Goal: Information Seeking & Learning: Check status

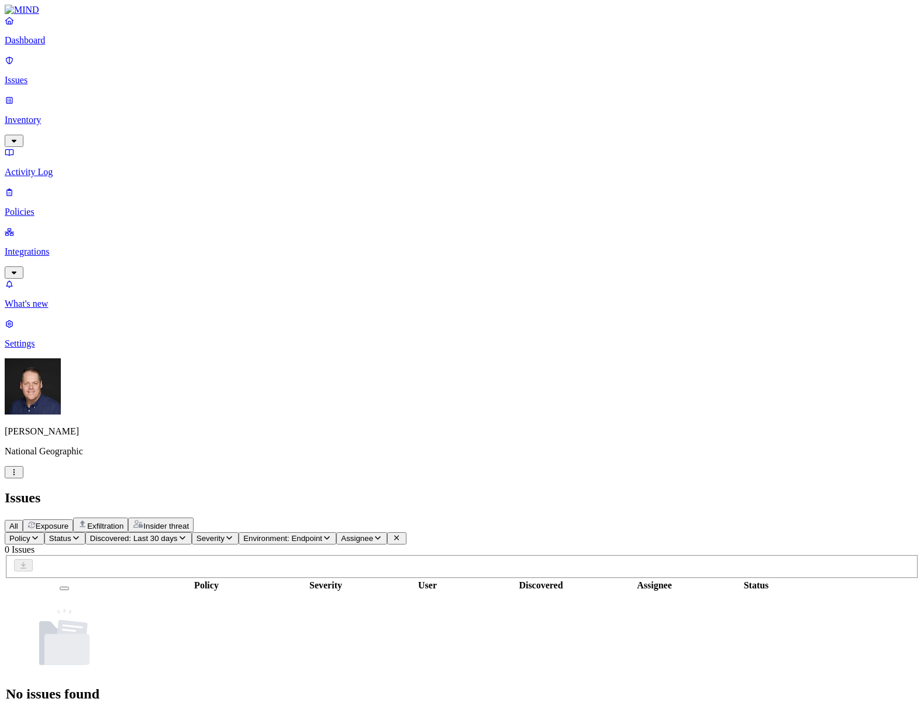
click at [48, 95] on link "Inventory" at bounding box center [462, 120] width 915 height 50
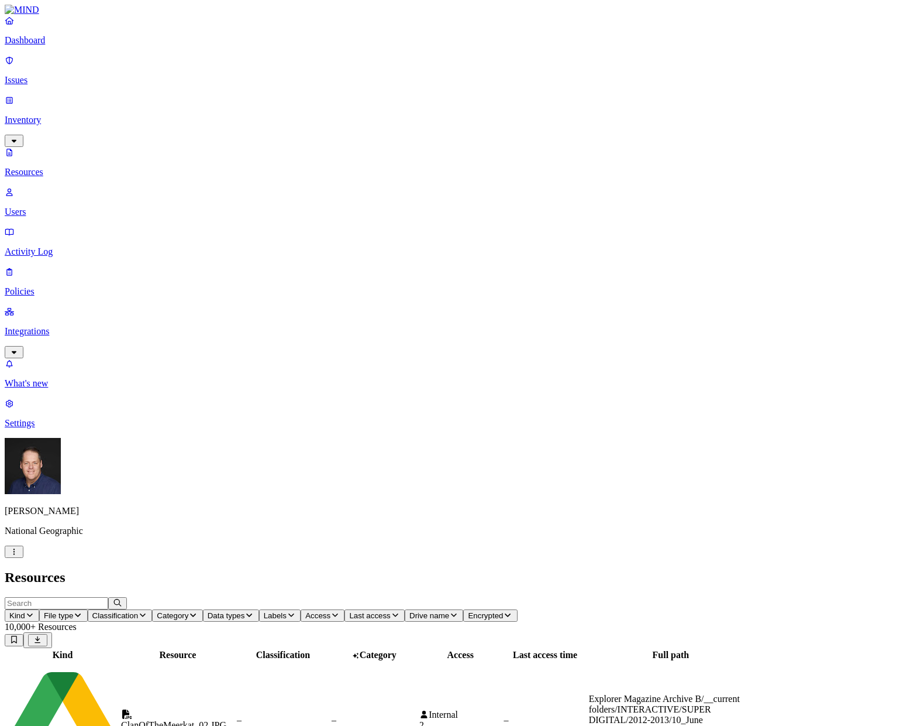
click at [50, 147] on link "Resources" at bounding box center [462, 162] width 915 height 30
click at [42, 115] on p "Inventory" at bounding box center [462, 120] width 915 height 11
click at [39, 226] on link "Activity Log" at bounding box center [462, 241] width 915 height 30
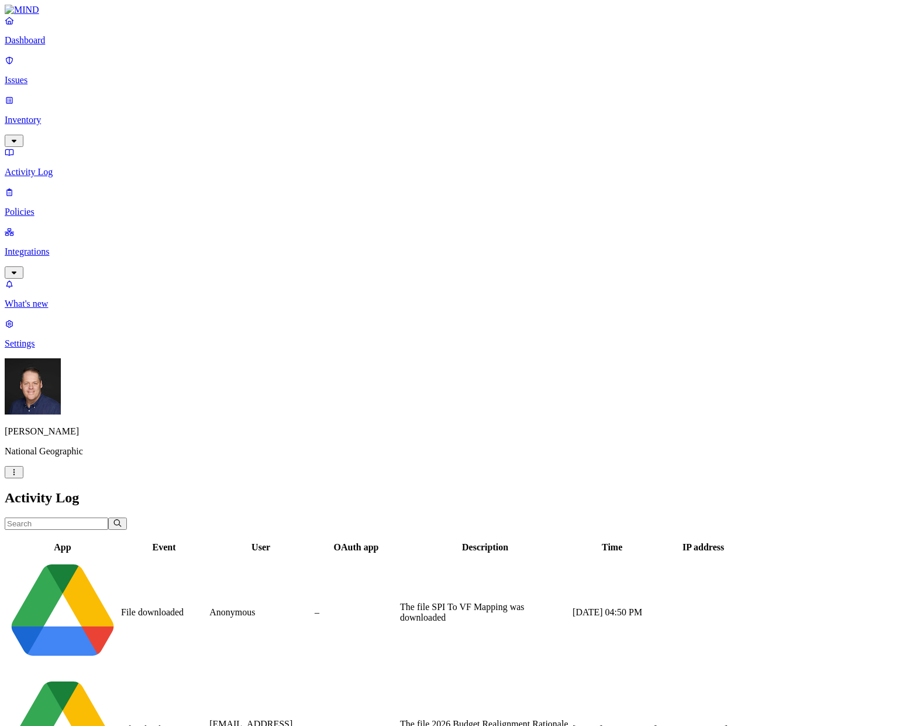
click at [43, 115] on p "Inventory" at bounding box center [462, 120] width 915 height 11
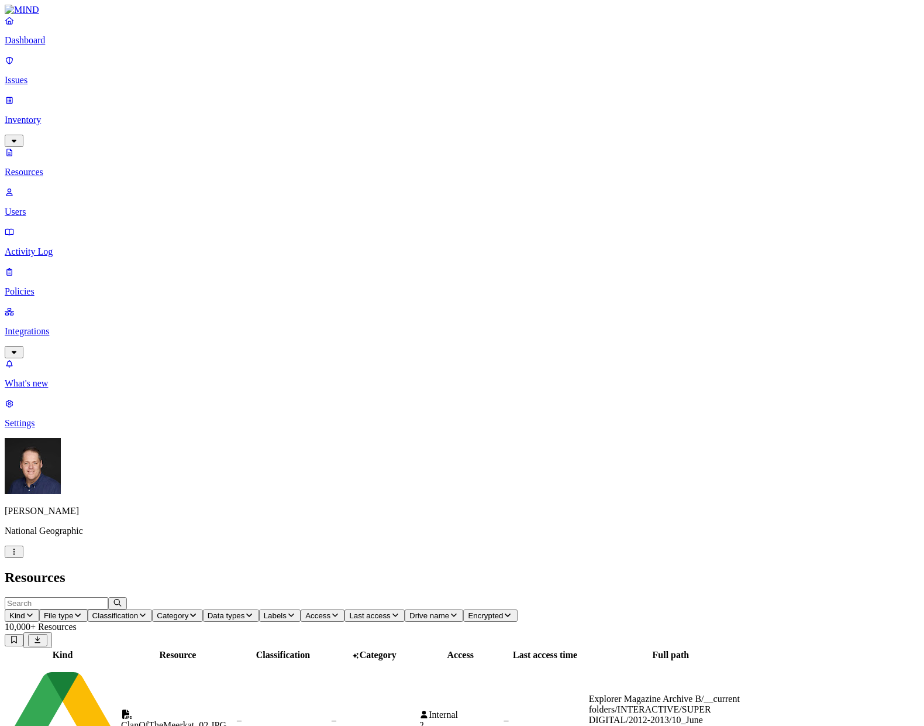
click at [39, 609] on button "Kind" at bounding box center [22, 615] width 35 height 12
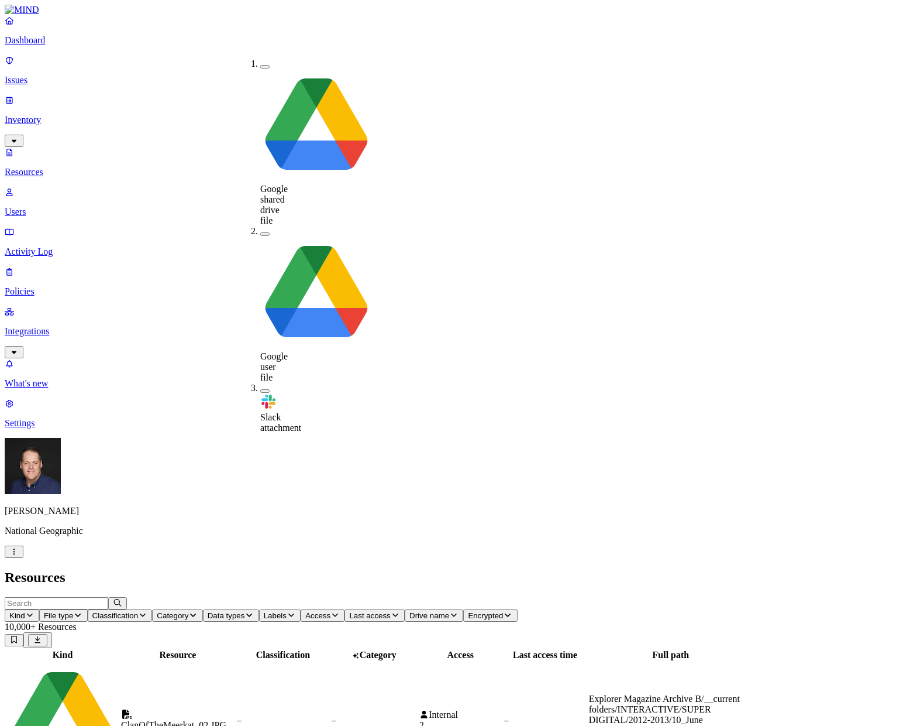
click at [449, 611] on span "Drive name" at bounding box center [430, 615] width 40 height 9
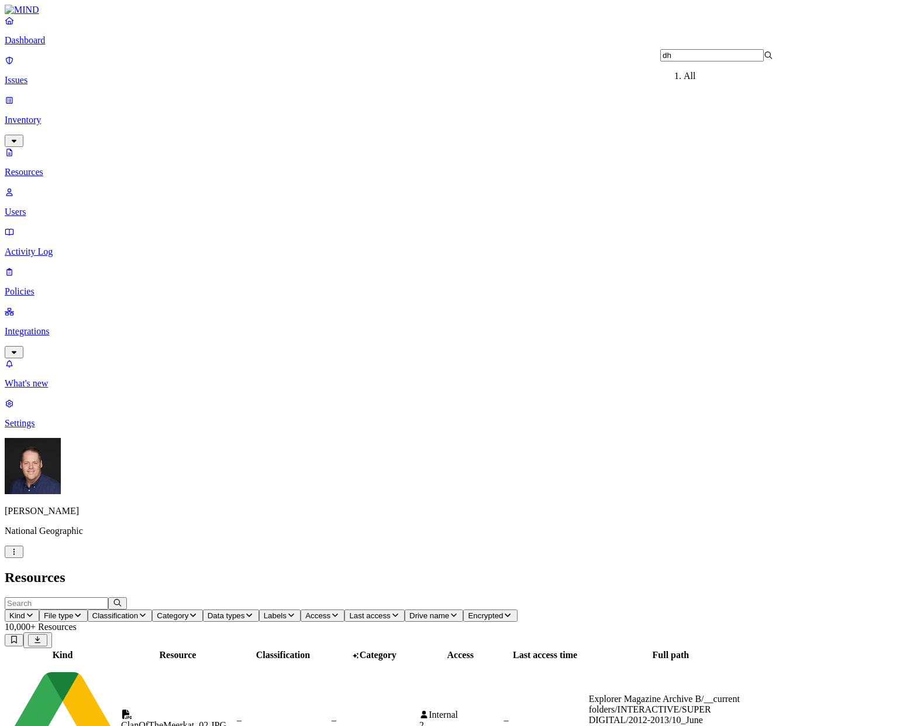
type input "d"
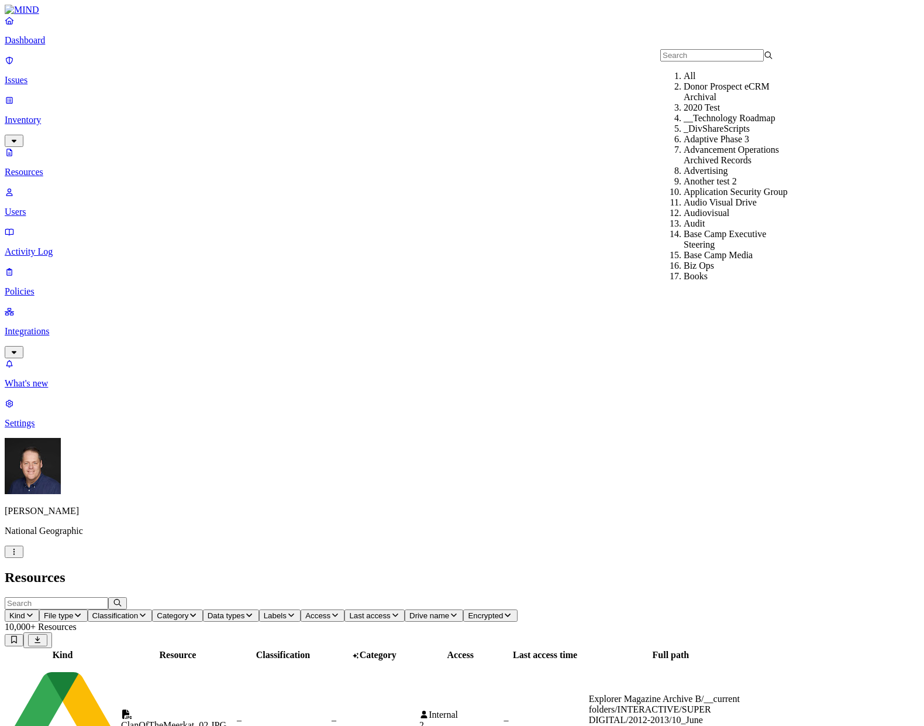
click at [345, 609] on button "Access" at bounding box center [323, 615] width 44 height 12
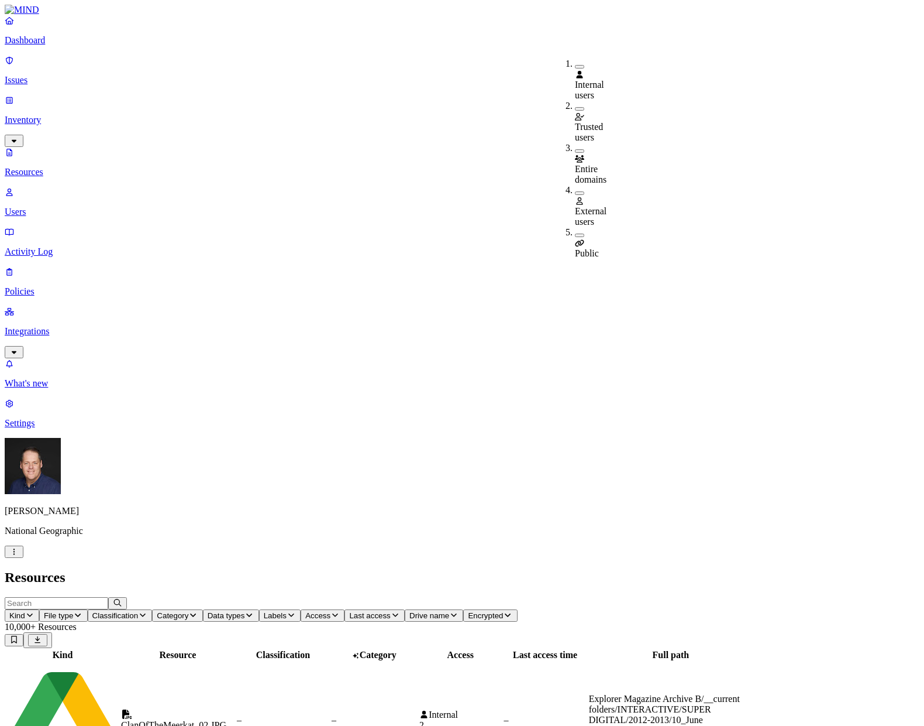
click at [575, 143] on div "Entire domains" at bounding box center [575, 164] width 0 height 42
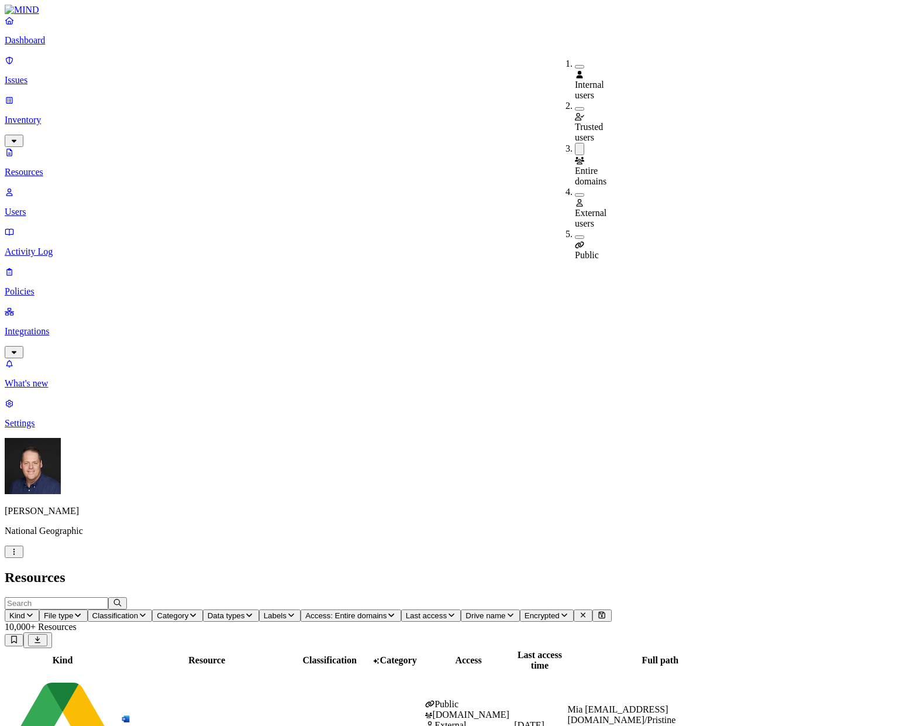
click at [556, 569] on h2 "Resources" at bounding box center [462, 577] width 915 height 16
click at [108, 597] on input "text" at bounding box center [57, 603] width 104 height 12
click at [259, 609] on button "Data types" at bounding box center [231, 615] width 56 height 12
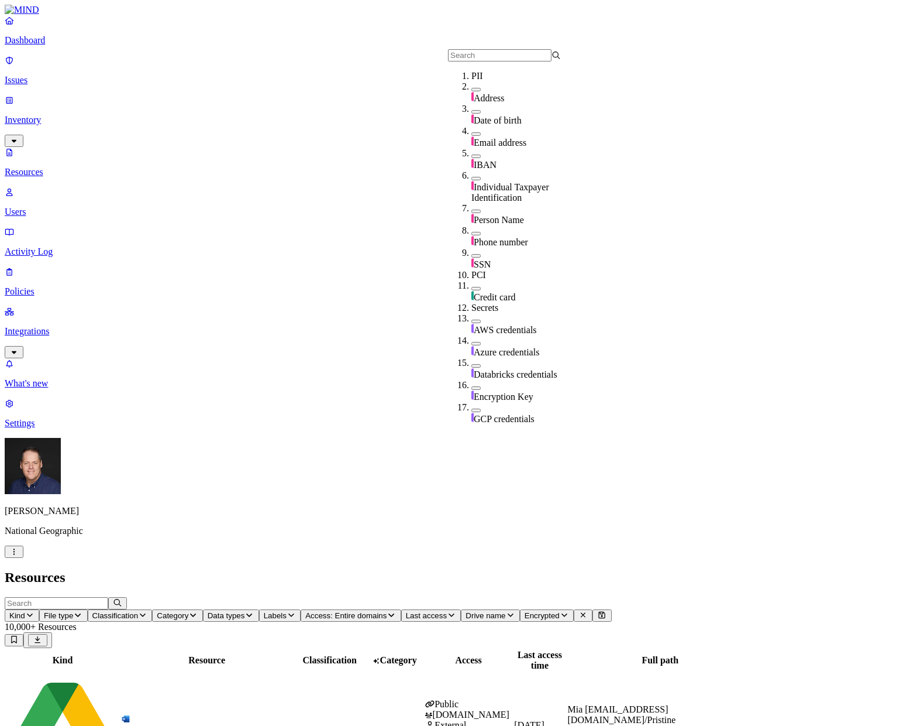
click at [472, 254] on button "button" at bounding box center [476, 256] width 9 height 4
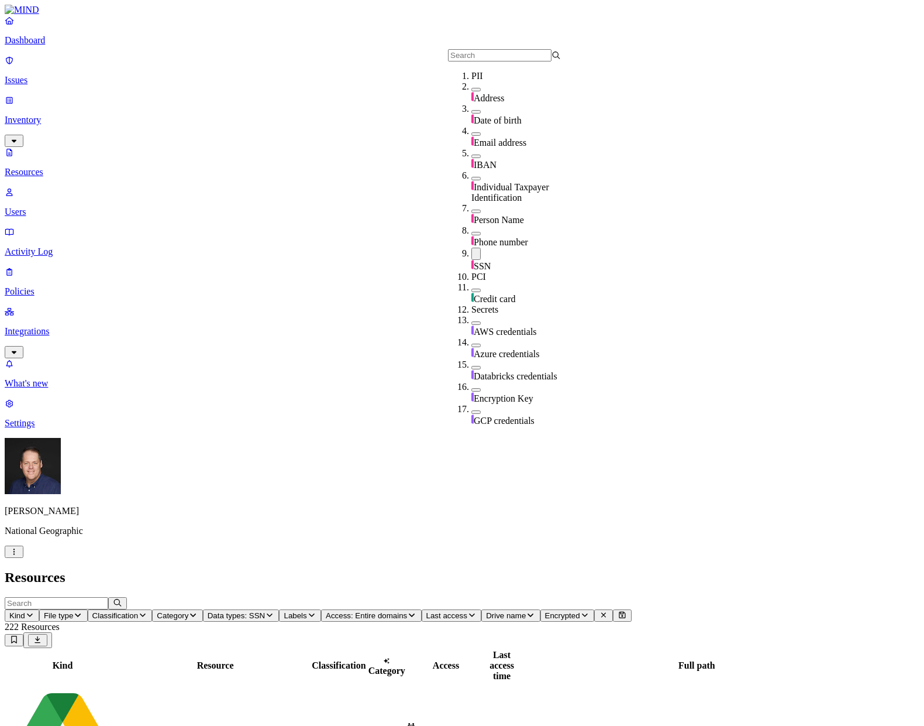
click at [483, 569] on h2 "Resources" at bounding box center [462, 577] width 915 height 16
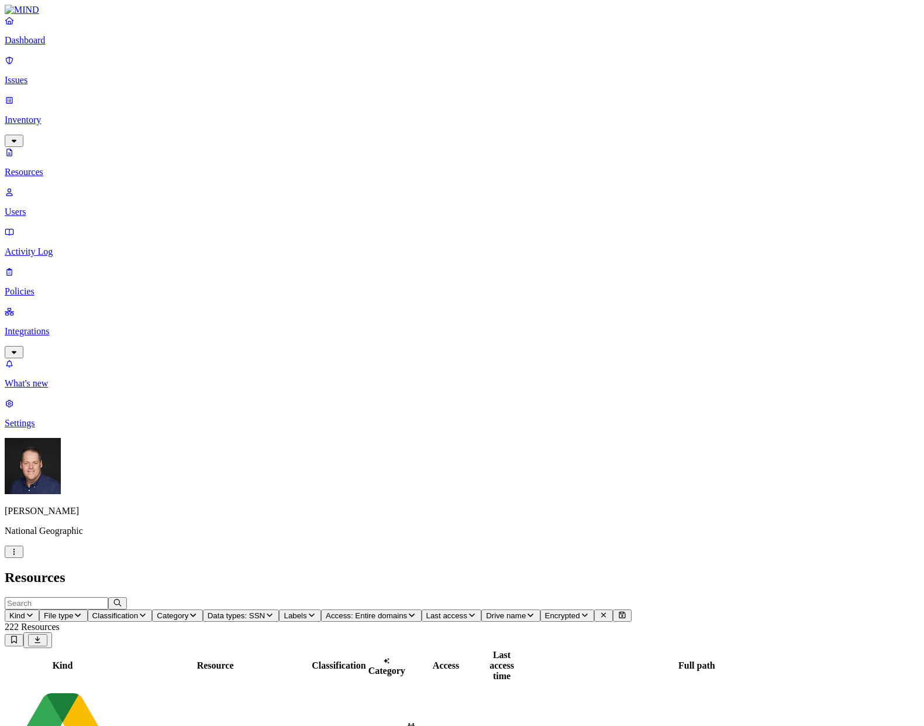
click at [33, 613] on icon "button" at bounding box center [30, 615] width 6 height 4
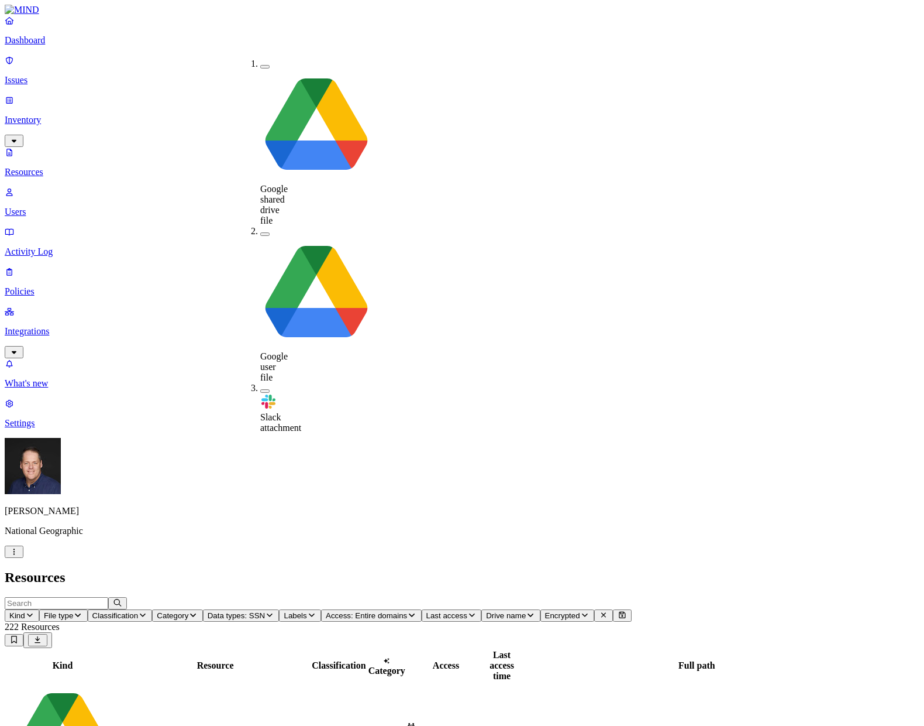
click at [139, 611] on span "Classification" at bounding box center [115, 615] width 46 height 9
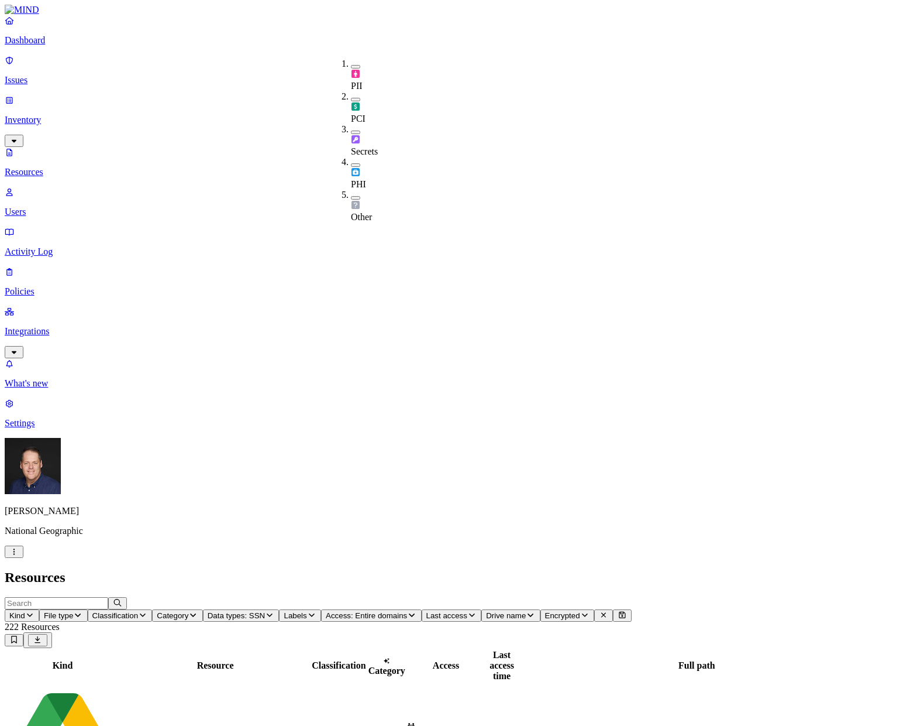
click at [351, 65] on button "button" at bounding box center [355, 67] width 9 height 4
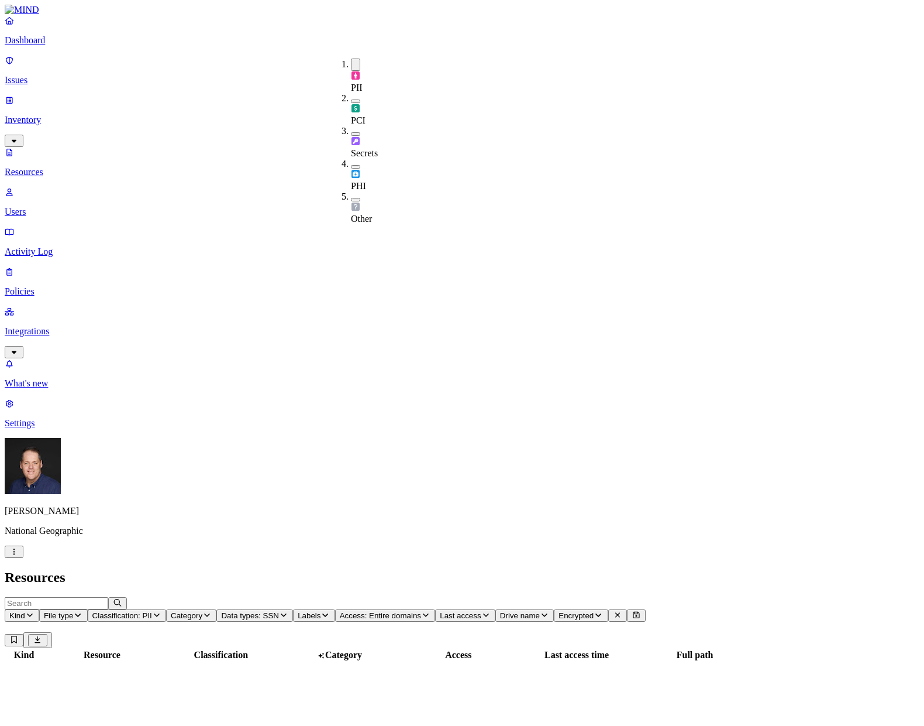
click at [216, 609] on button "Category" at bounding box center [191, 615] width 50 height 12
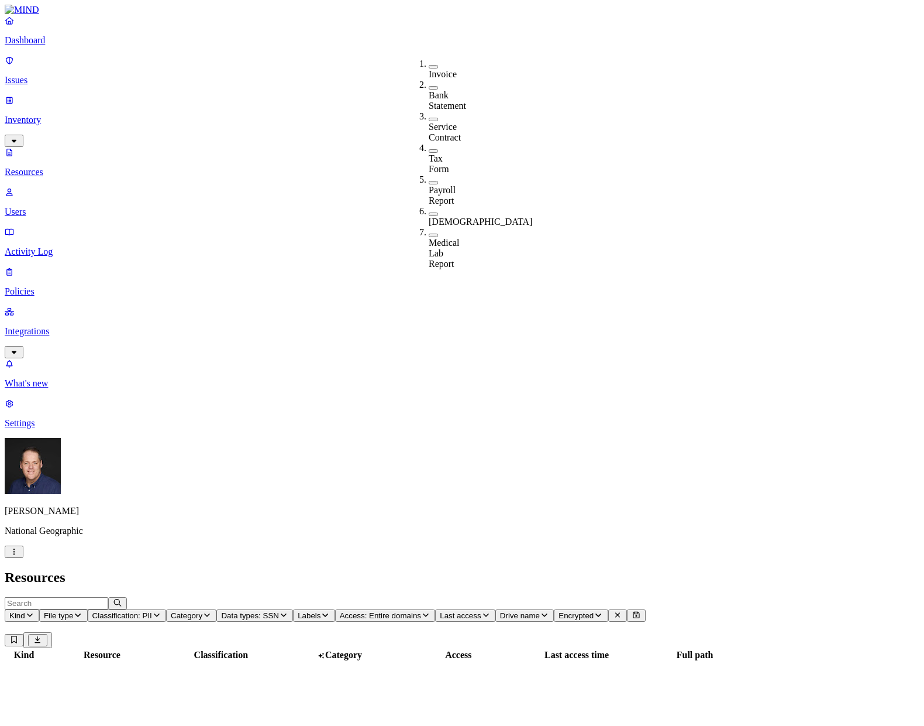
click at [459, 569] on h2 "Resources" at bounding box center [462, 577] width 915 height 16
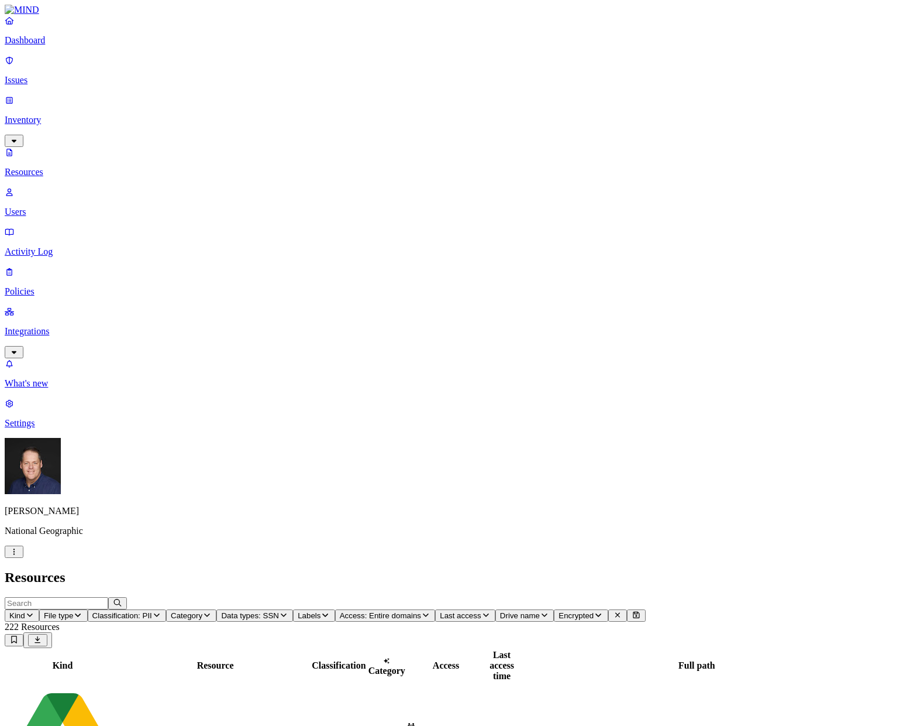
click at [549, 611] on icon "button" at bounding box center [544, 615] width 9 height 8
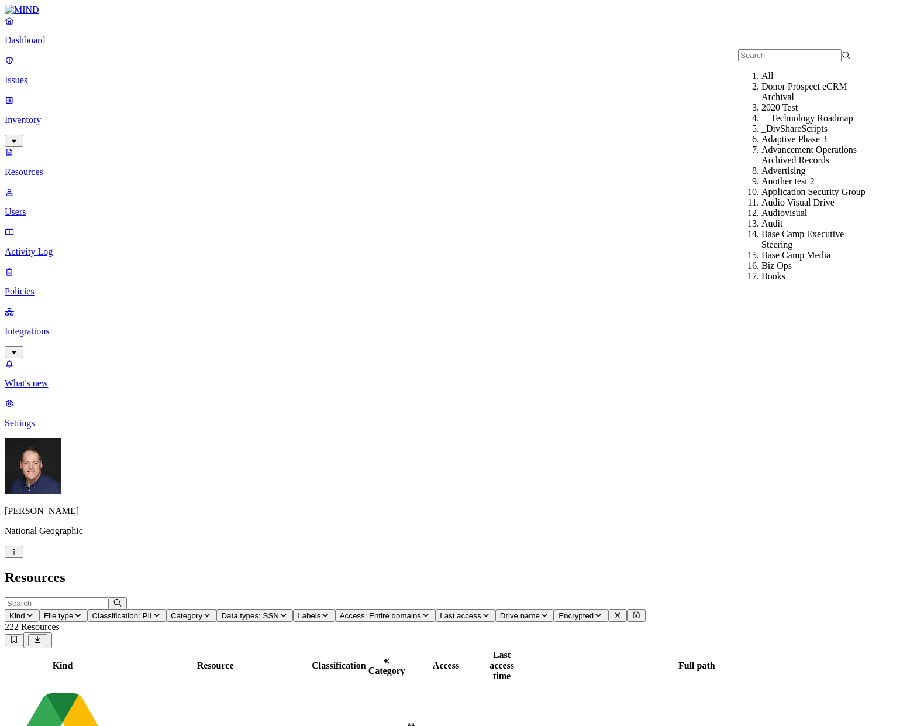
click at [549, 611] on icon "button" at bounding box center [544, 615] width 9 height 8
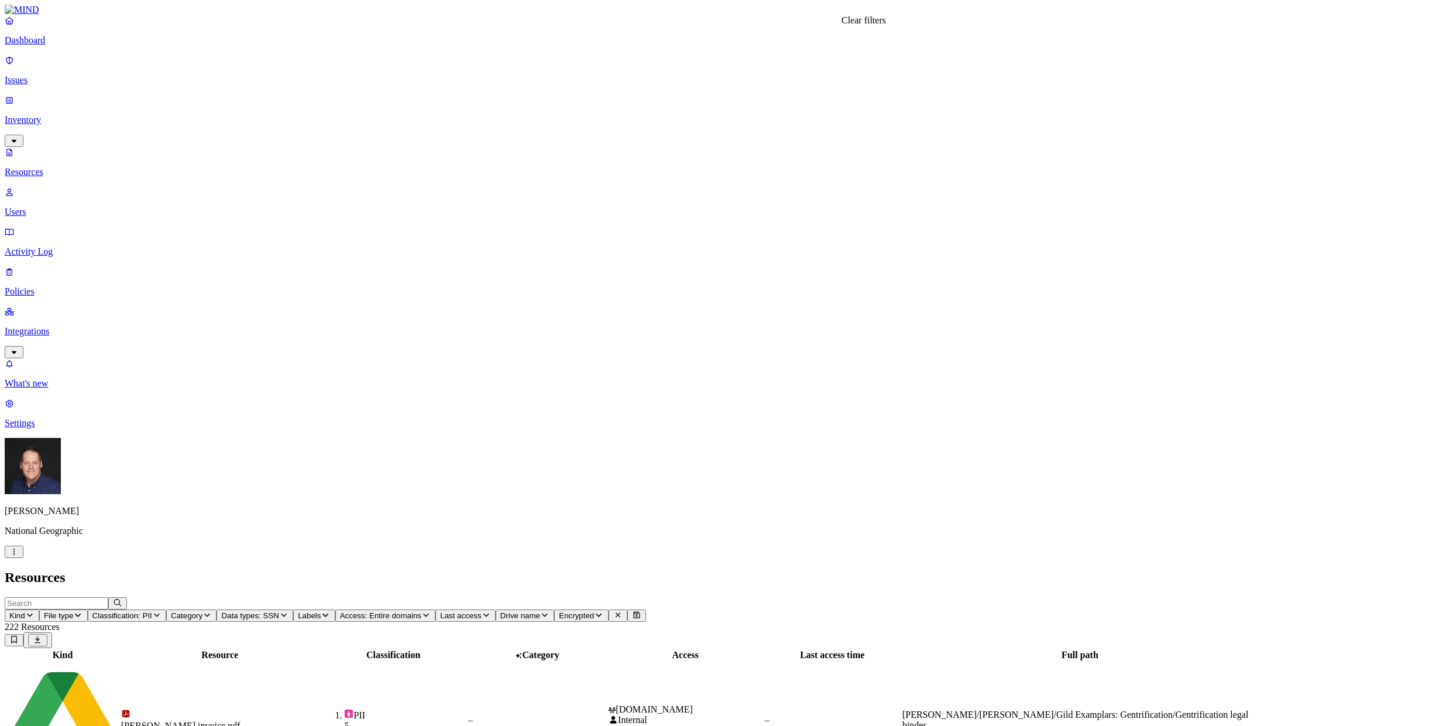
click at [623, 611] on icon at bounding box center [617, 615] width 9 height 8
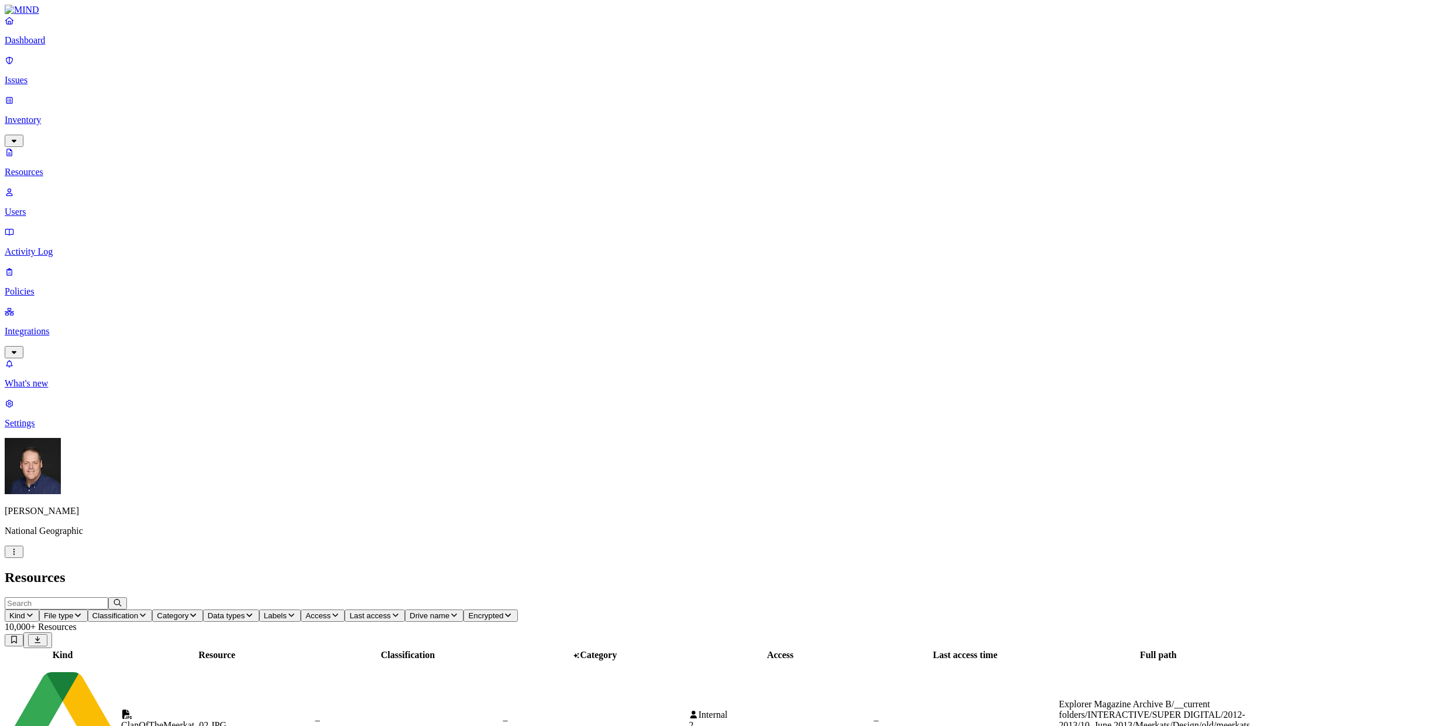
click at [32, 286] on p "Policies" at bounding box center [714, 291] width 1419 height 11
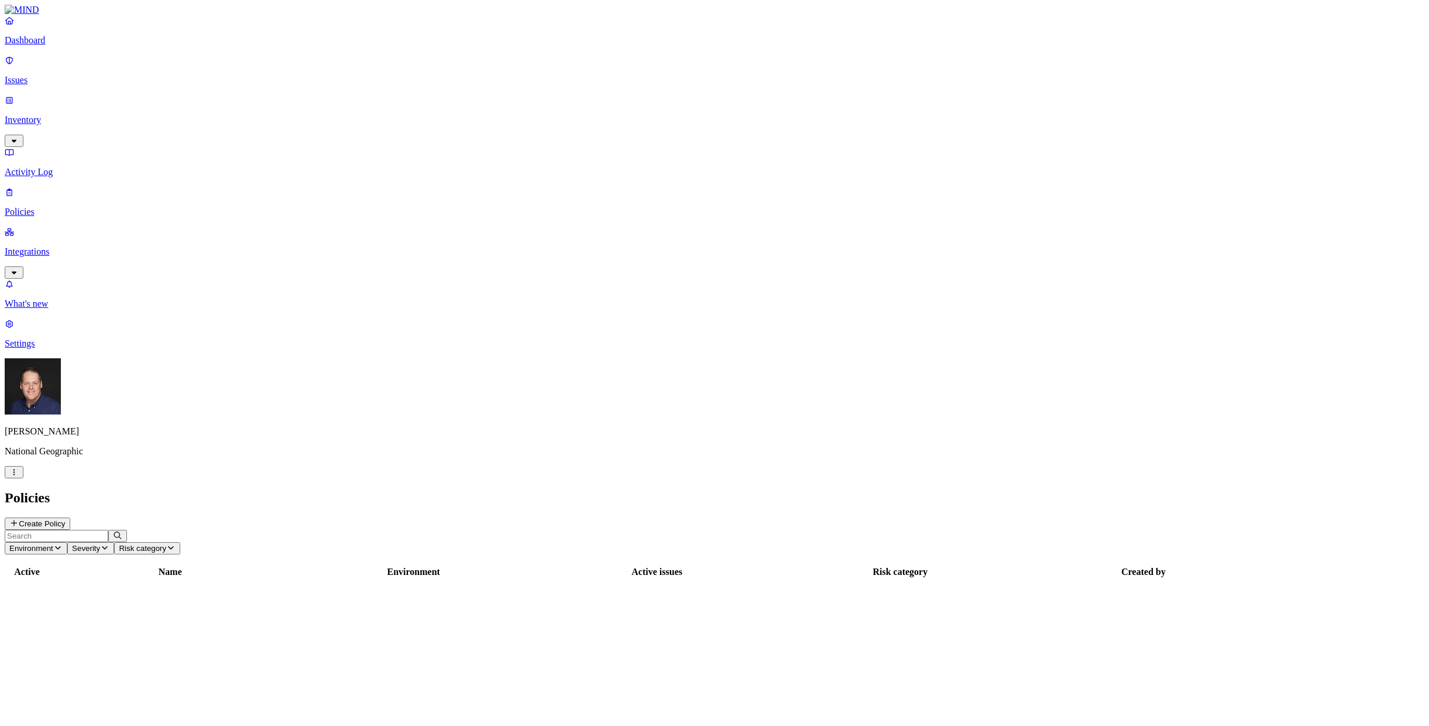
click at [39, 75] on p "Issues" at bounding box center [714, 80] width 1419 height 11
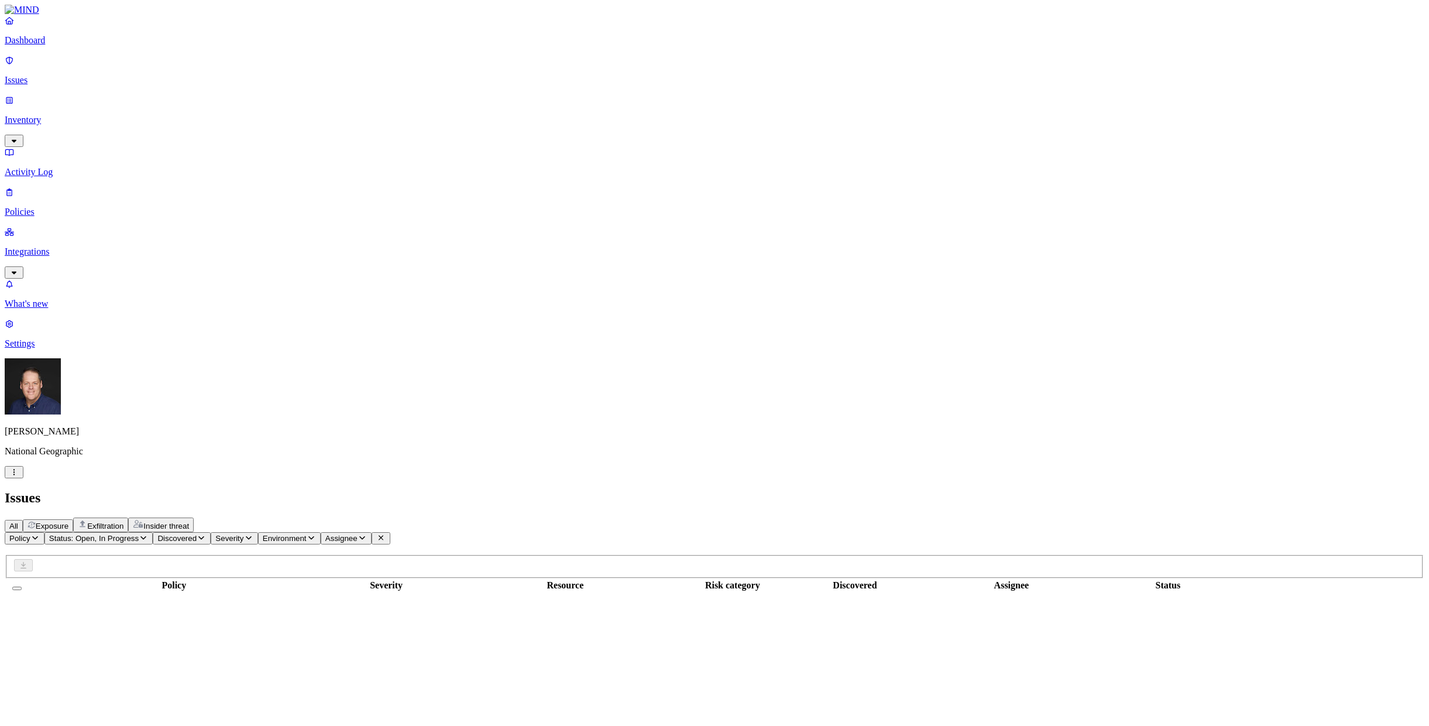
click at [68, 521] on span "Exposure" at bounding box center [52, 525] width 33 height 9
click at [367, 534] on icon "button" at bounding box center [361, 538] width 9 height 8
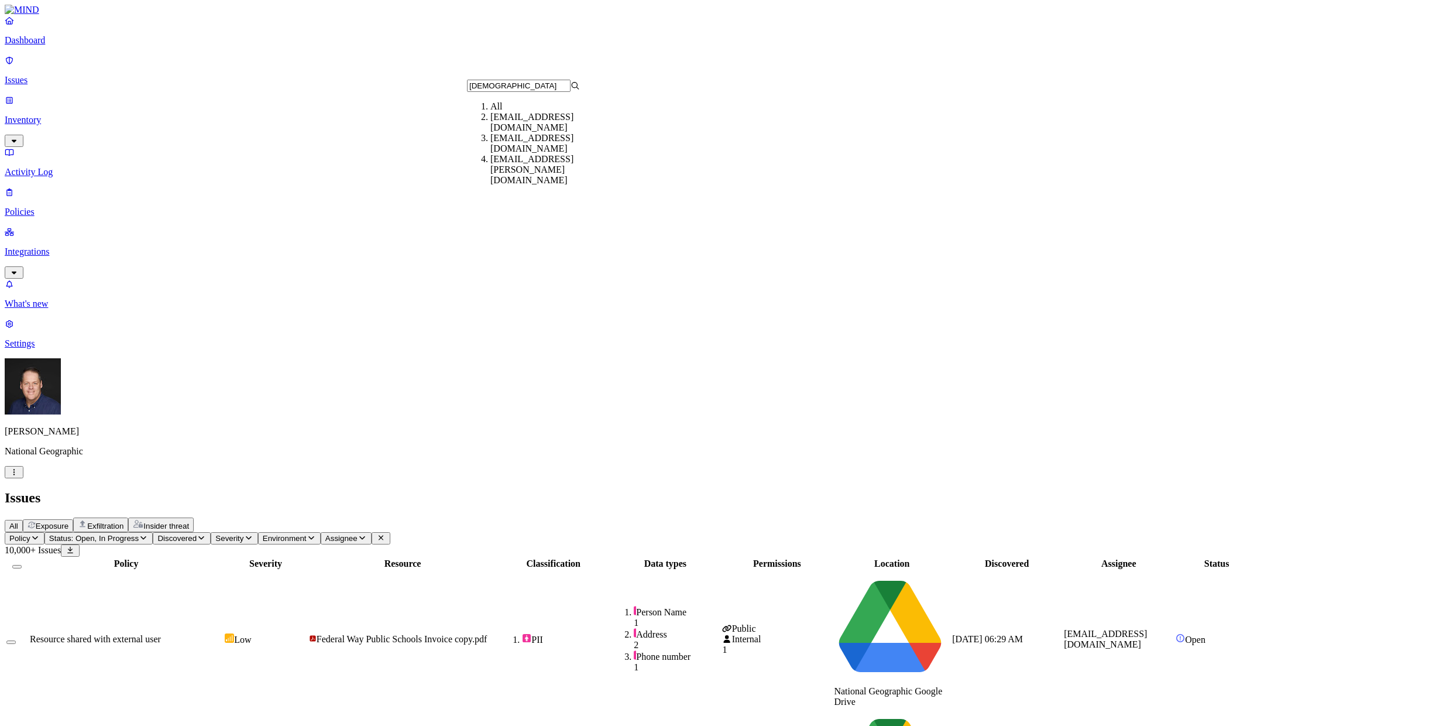
type input "[DEMOGRAPHIC_DATA]"
click at [524, 131] on div "[EMAIL_ADDRESS][DOMAIN_NAME]" at bounding box center [546, 122] width 113 height 21
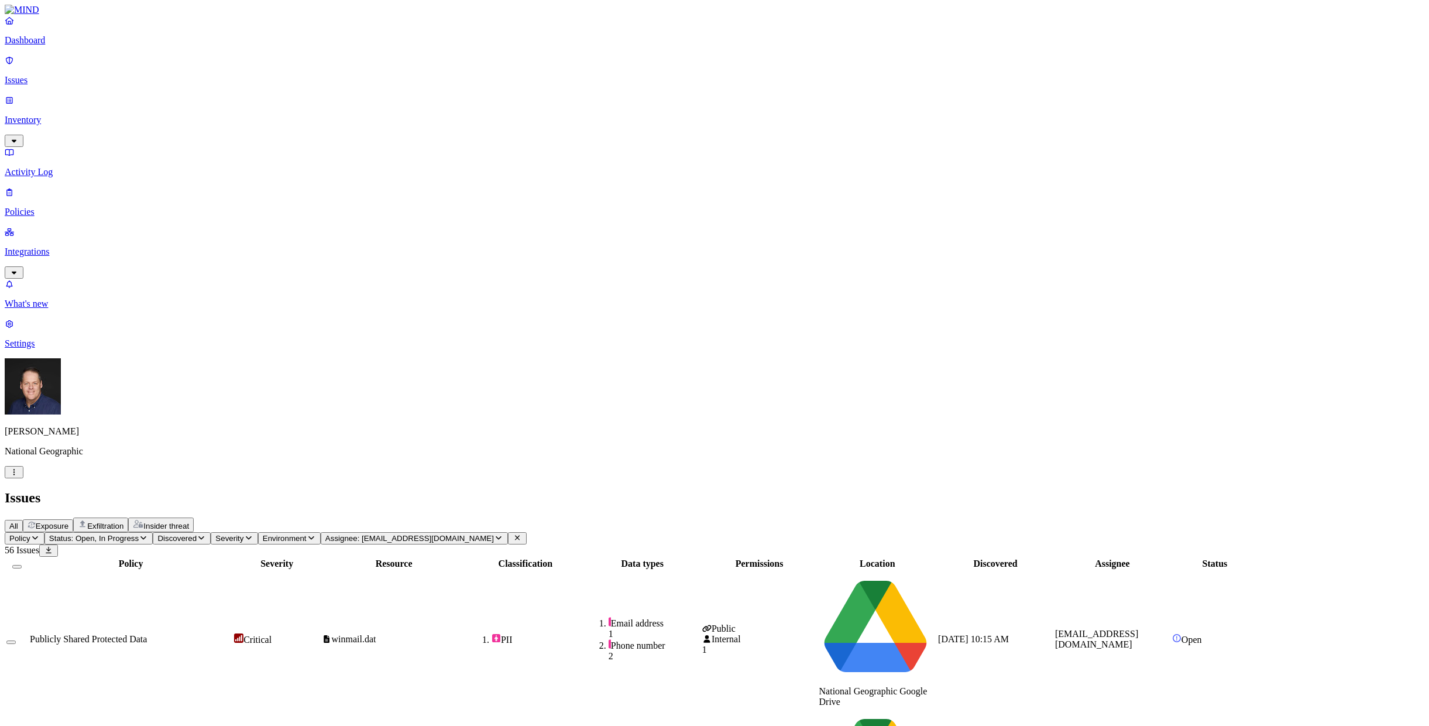
scroll to position [121, 0]
click at [197, 534] on span "Discovered" at bounding box center [176, 538] width 39 height 9
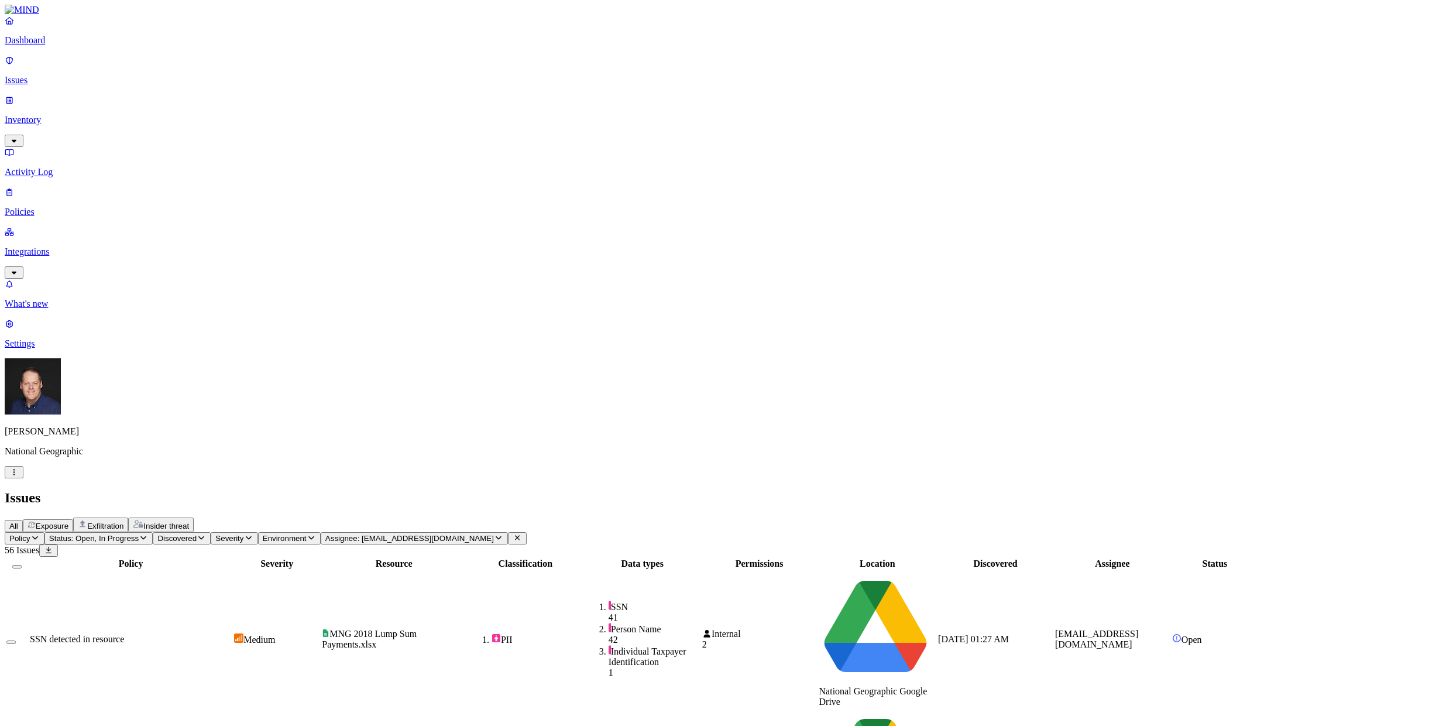
click at [124, 634] on span "SSN detected in resource" at bounding box center [77, 639] width 94 height 10
click at [40, 534] on icon "button" at bounding box center [34, 538] width 9 height 8
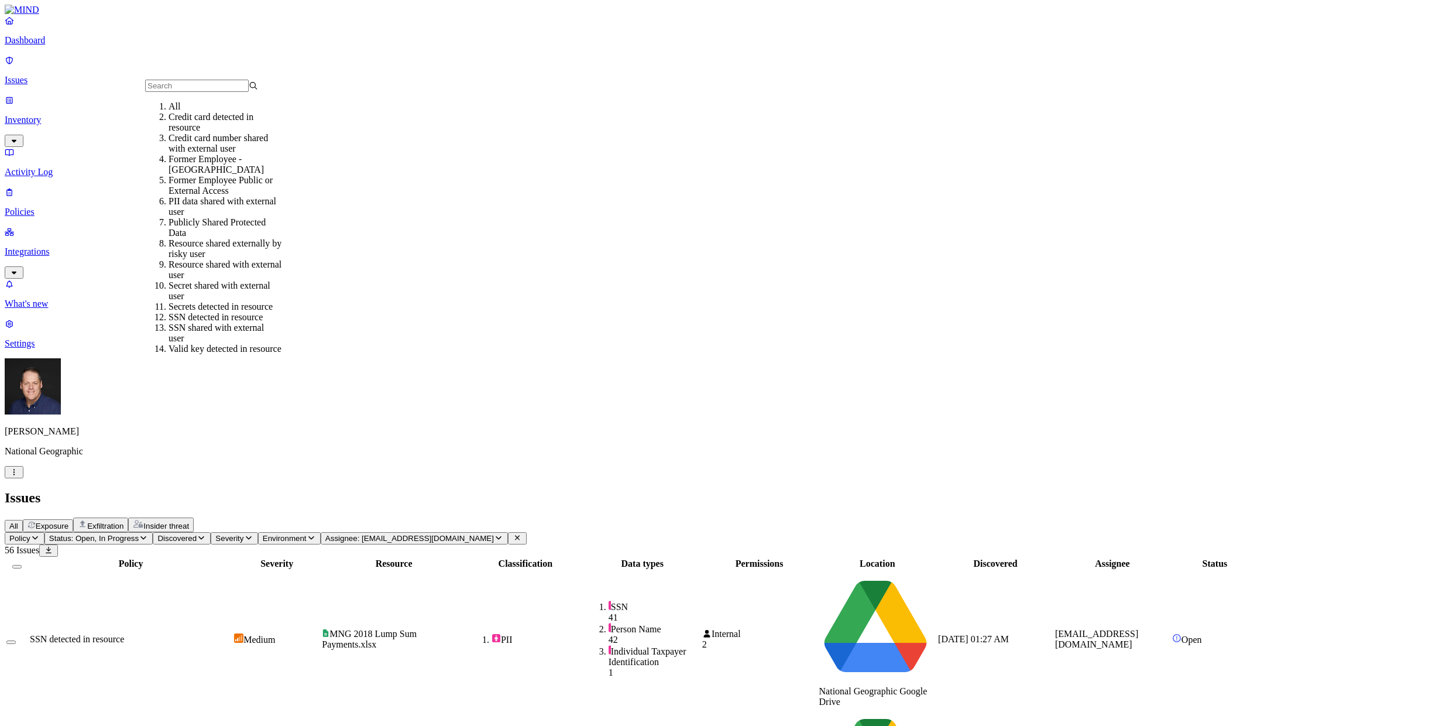
scroll to position [59, 0]
click at [208, 312] on div "SSN detected in resource" at bounding box center [225, 317] width 113 height 11
